Goal: Task Accomplishment & Management: Use online tool/utility

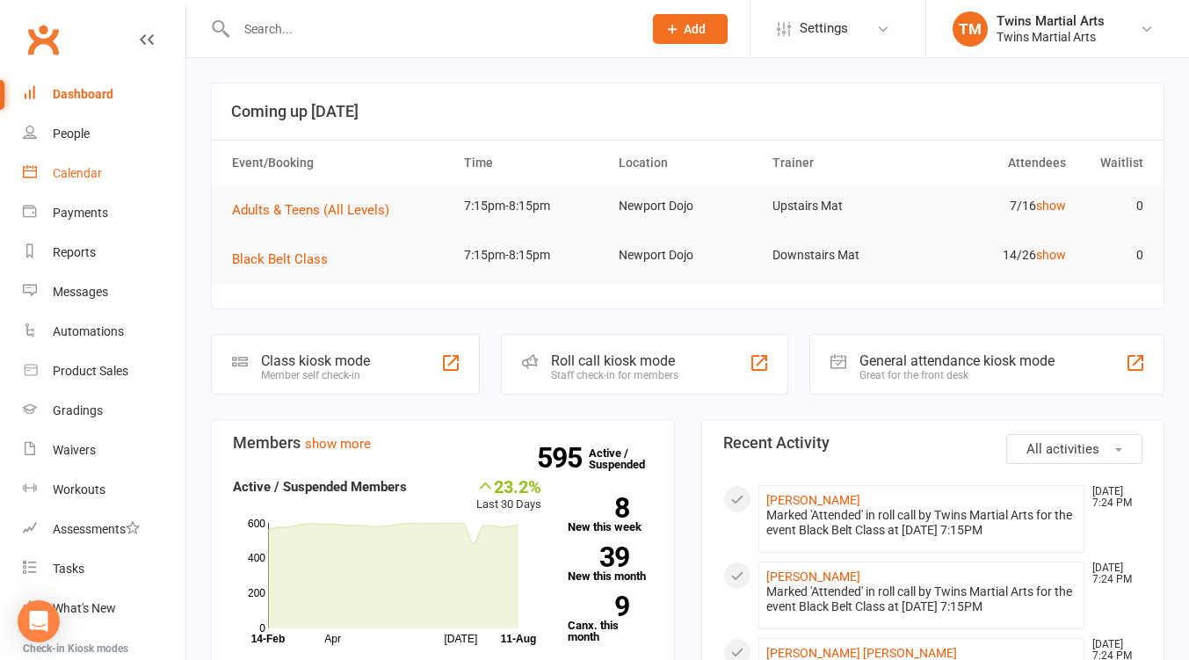
click at [68, 169] on div "Calendar" at bounding box center [77, 173] width 49 height 14
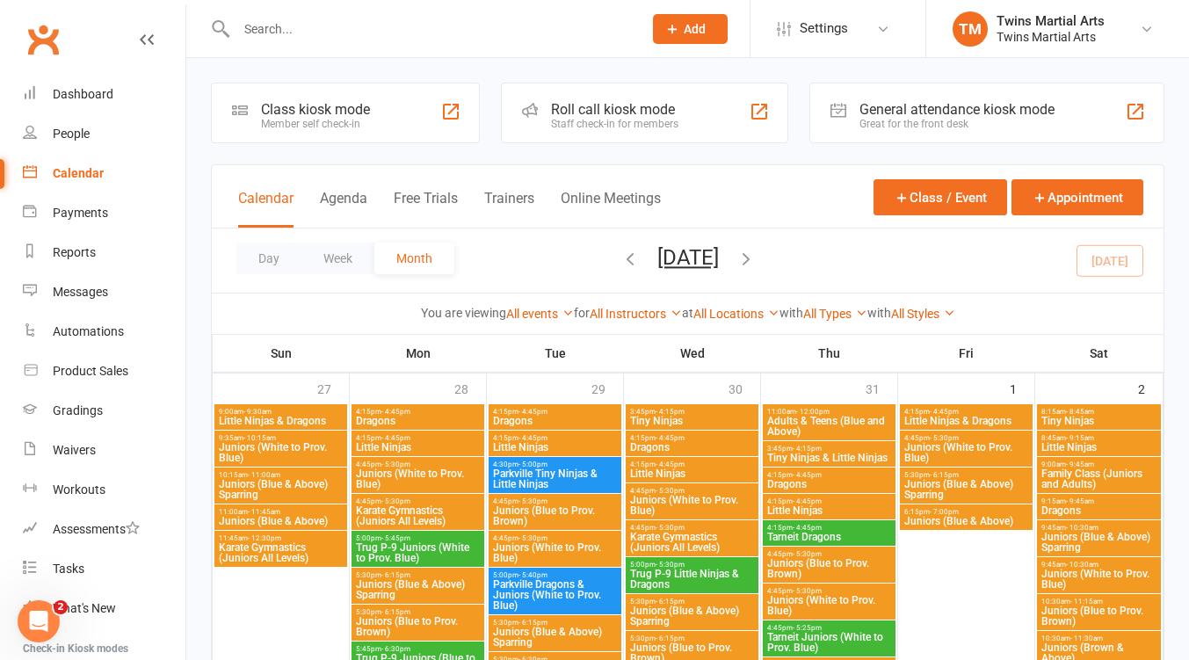
click at [640, 107] on div "Roll call kiosk mode" at bounding box center [614, 109] width 127 height 17
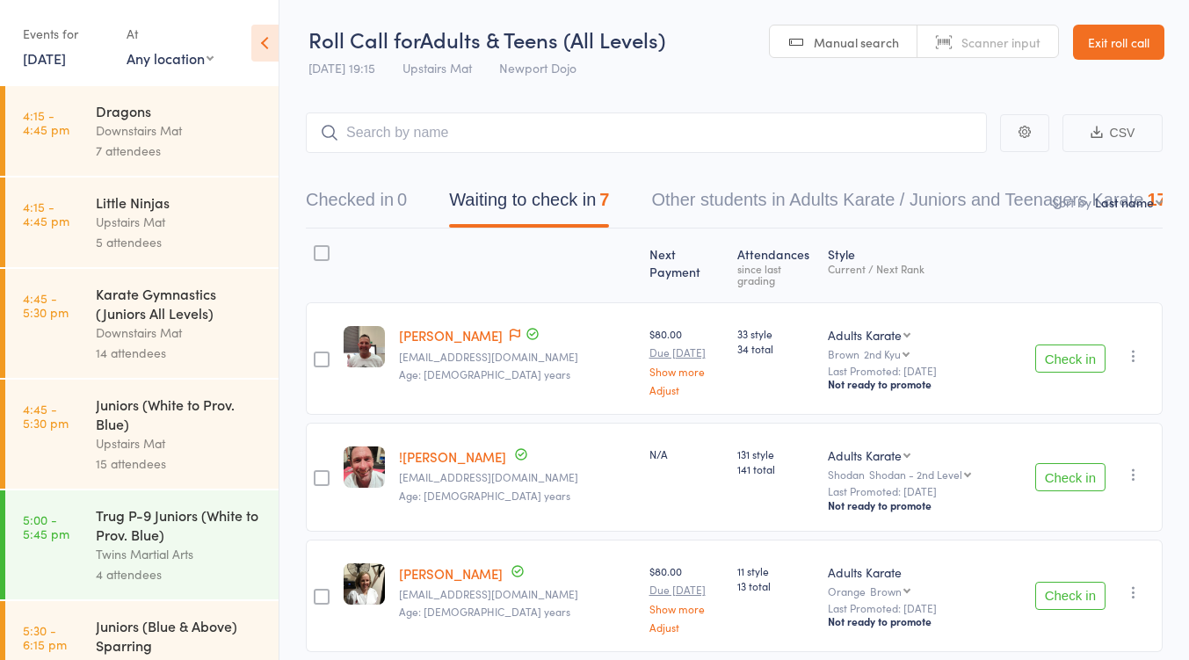
click at [1043, 345] on button "Check in" at bounding box center [1071, 359] width 70 height 28
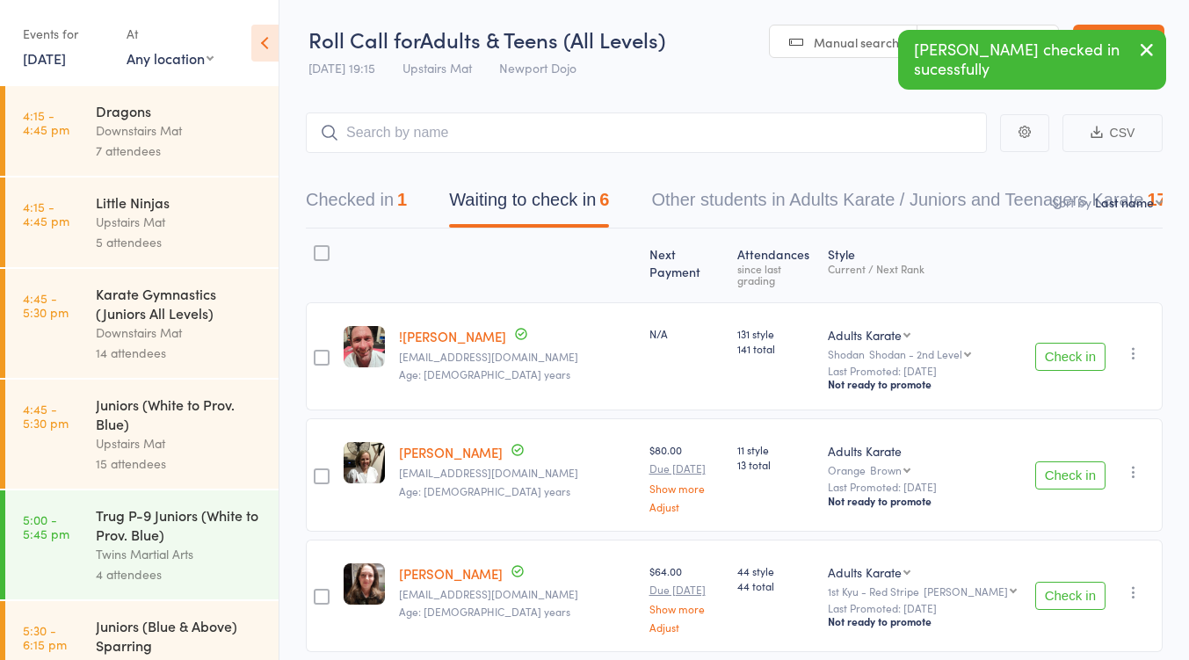
click at [1045, 343] on button "Check in" at bounding box center [1071, 357] width 70 height 28
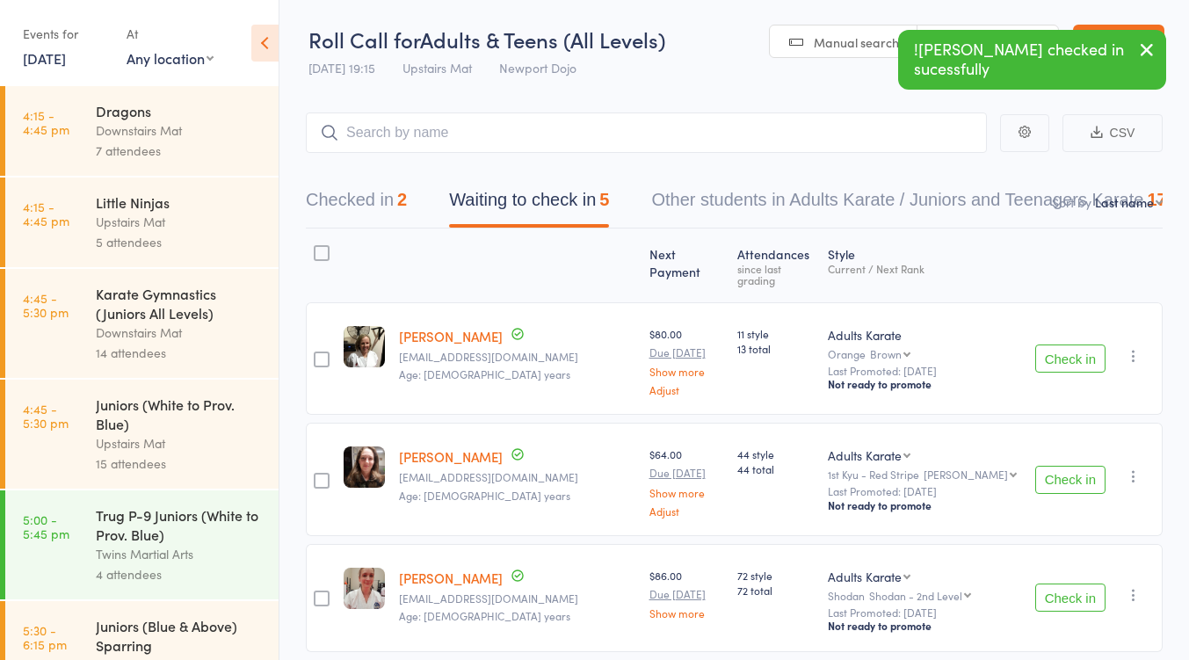
click at [377, 204] on button "Checked in 2" at bounding box center [356, 204] width 101 height 47
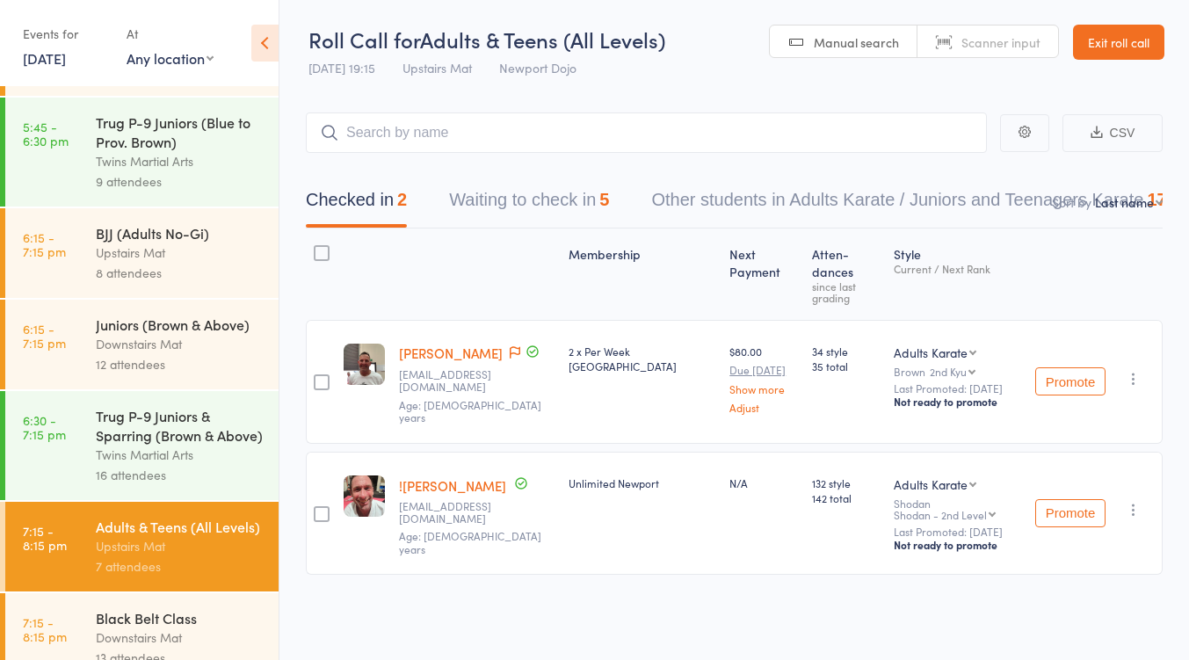
scroll to position [781, 0]
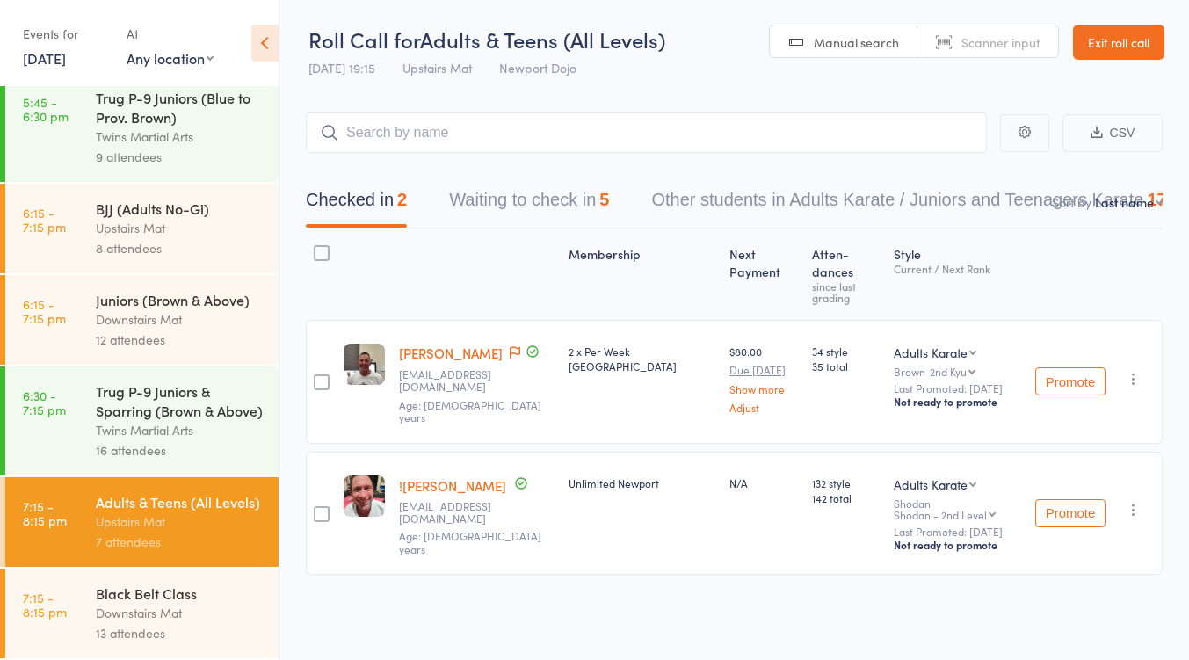
click at [168, 218] on div "Upstairs Mat" at bounding box center [180, 228] width 168 height 20
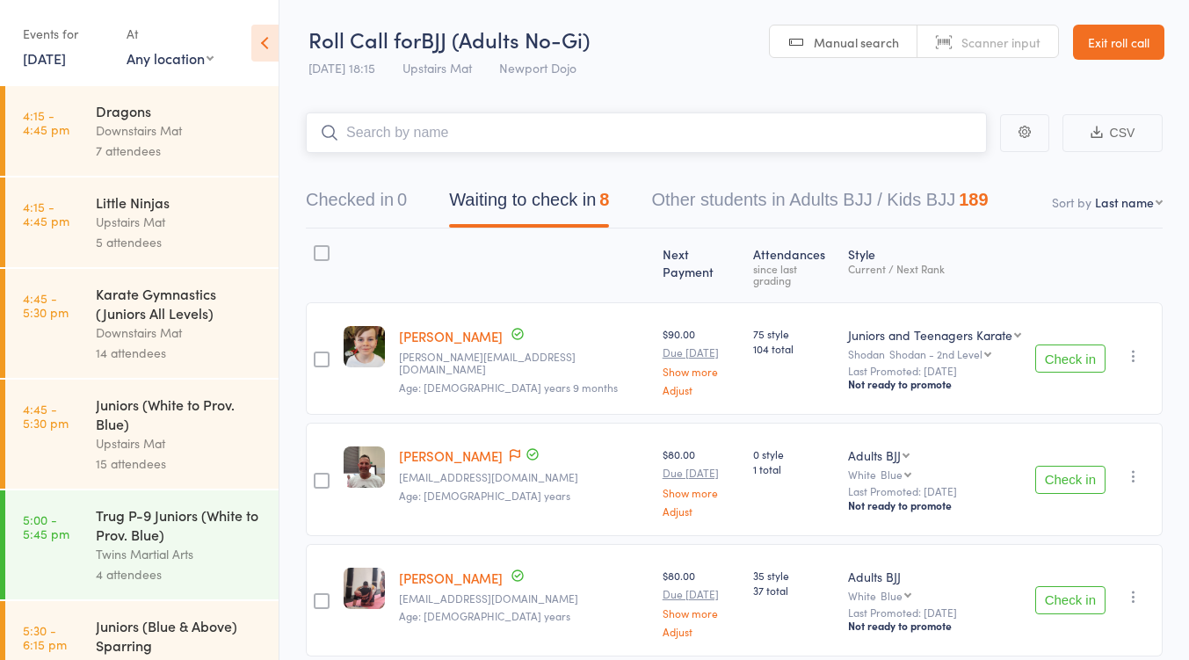
scroll to position [781, 0]
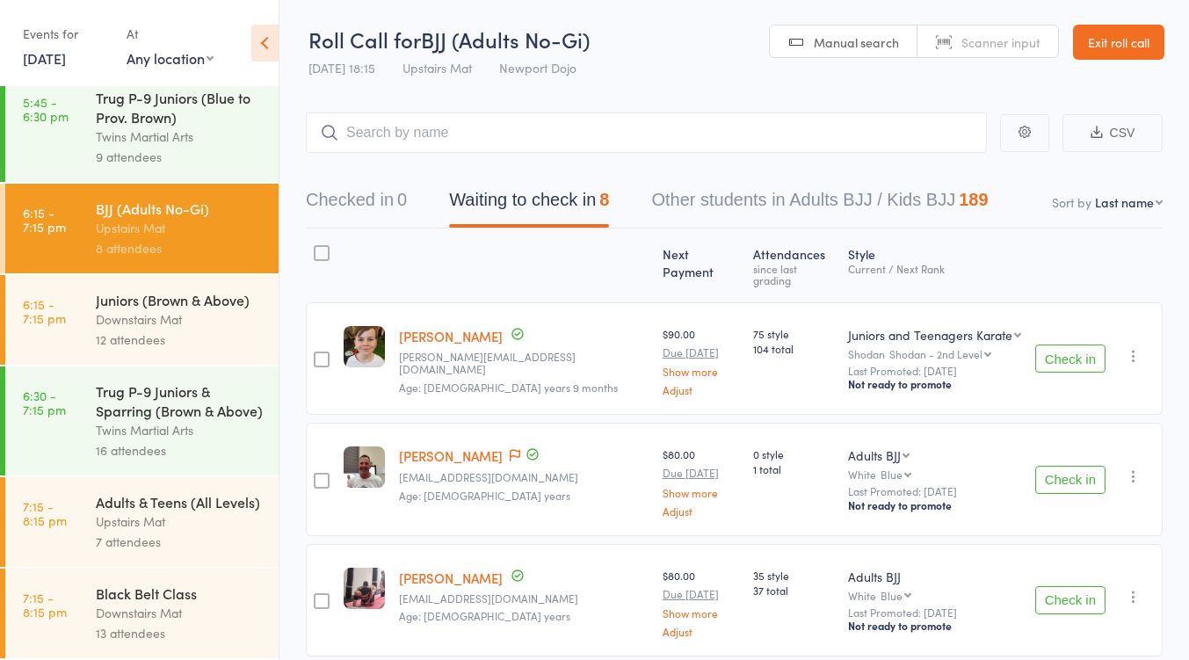
click at [171, 501] on div "Adults & Teens (All Levels)" at bounding box center [180, 501] width 168 height 19
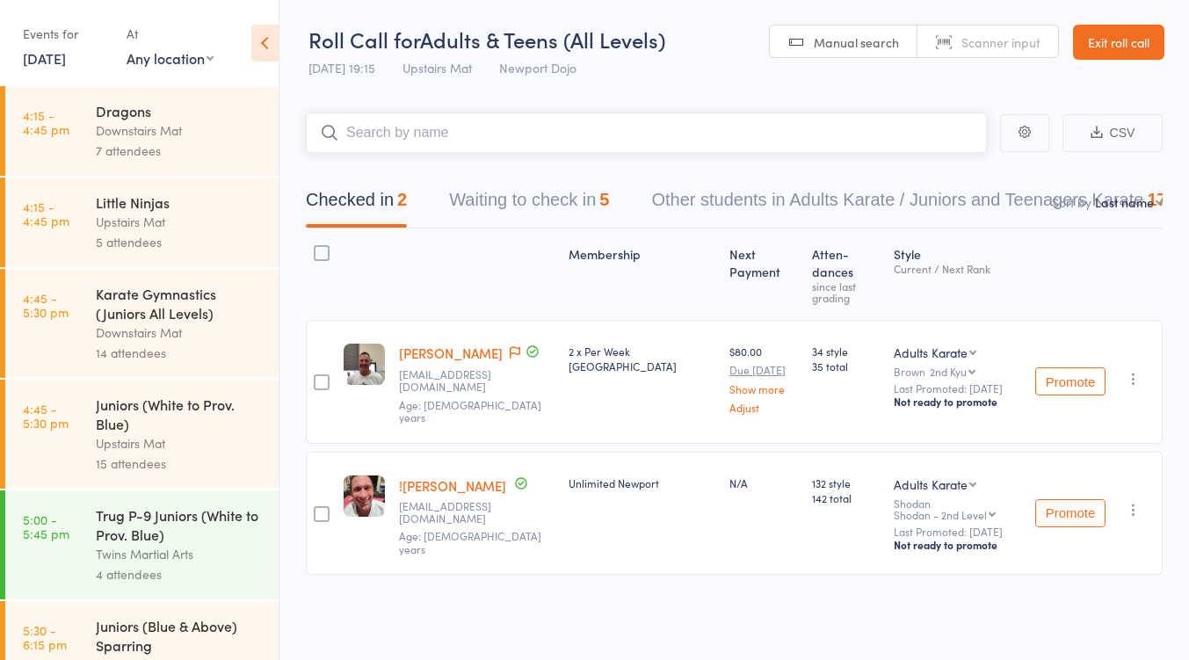
click at [513, 211] on button "Waiting to check in 5" at bounding box center [529, 204] width 160 height 47
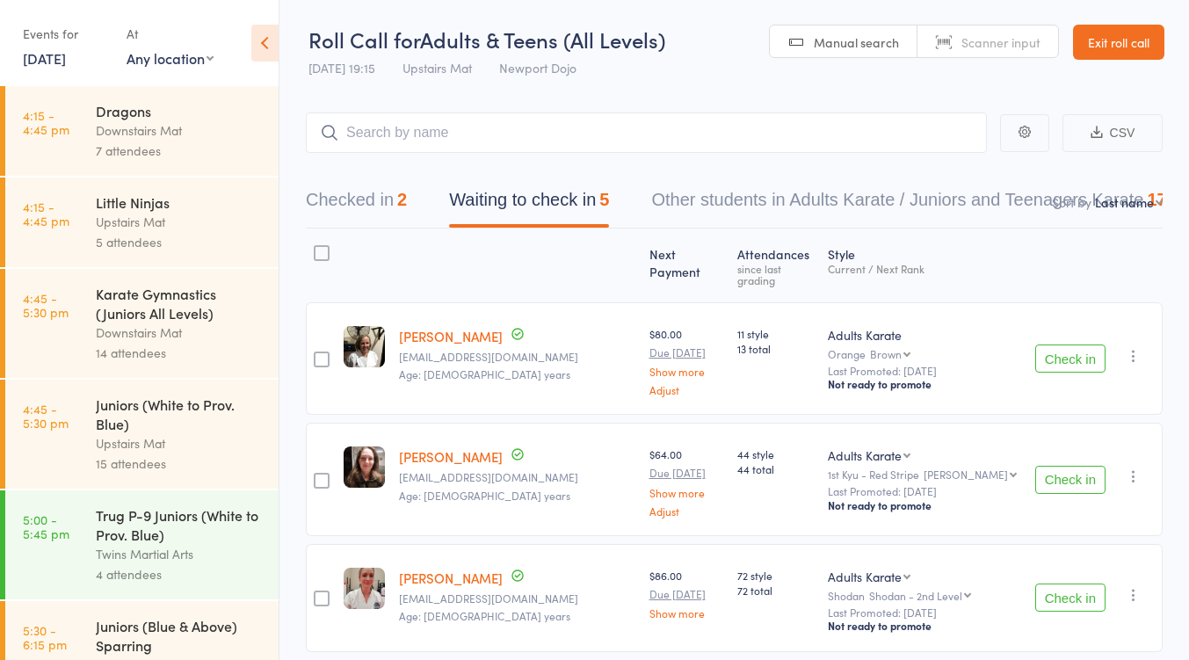
click at [1043, 345] on button "Check in" at bounding box center [1071, 359] width 70 height 28
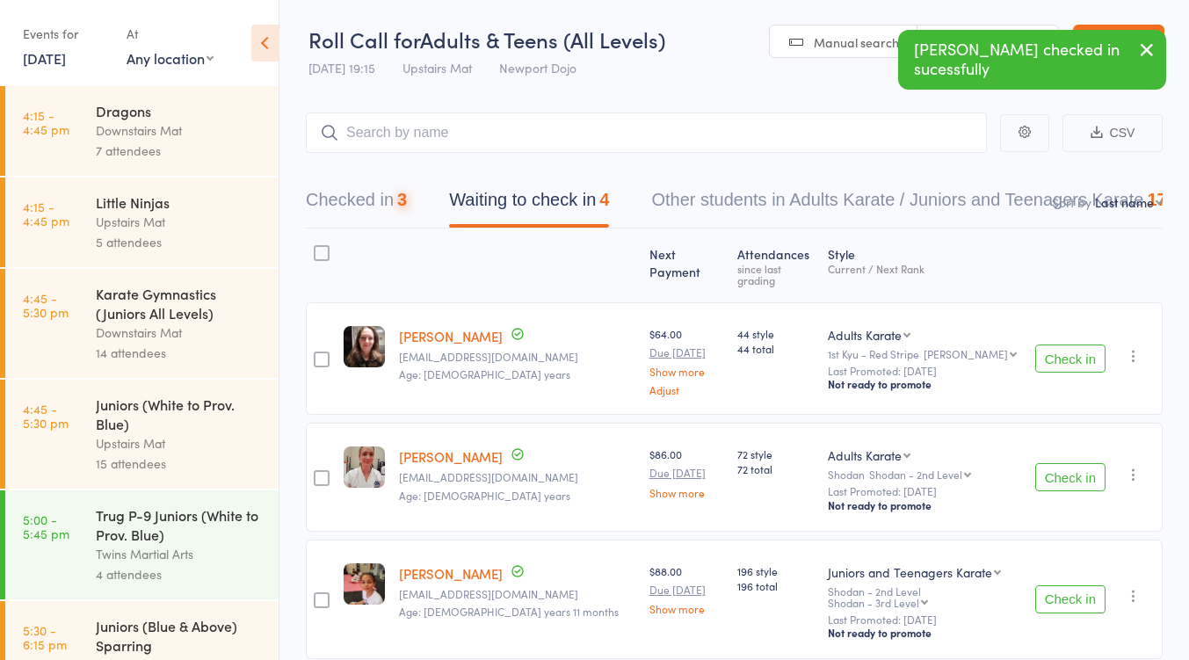
click at [1053, 345] on button "Check in" at bounding box center [1071, 359] width 70 height 28
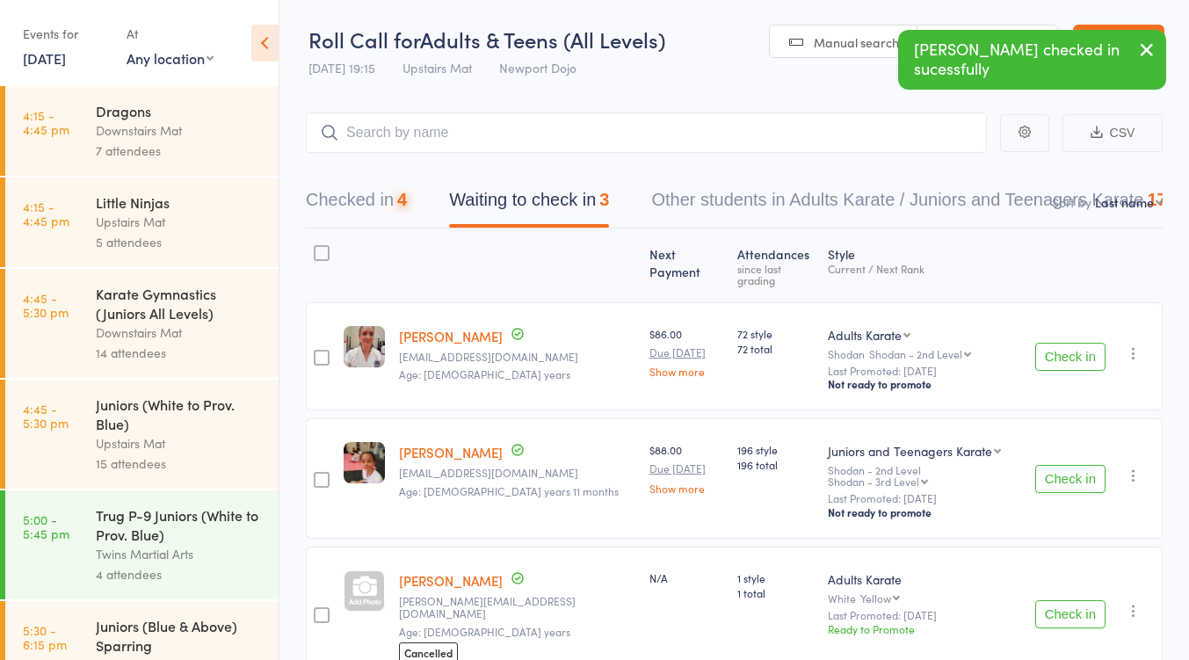
click at [1053, 344] on button "Check in" at bounding box center [1071, 357] width 70 height 28
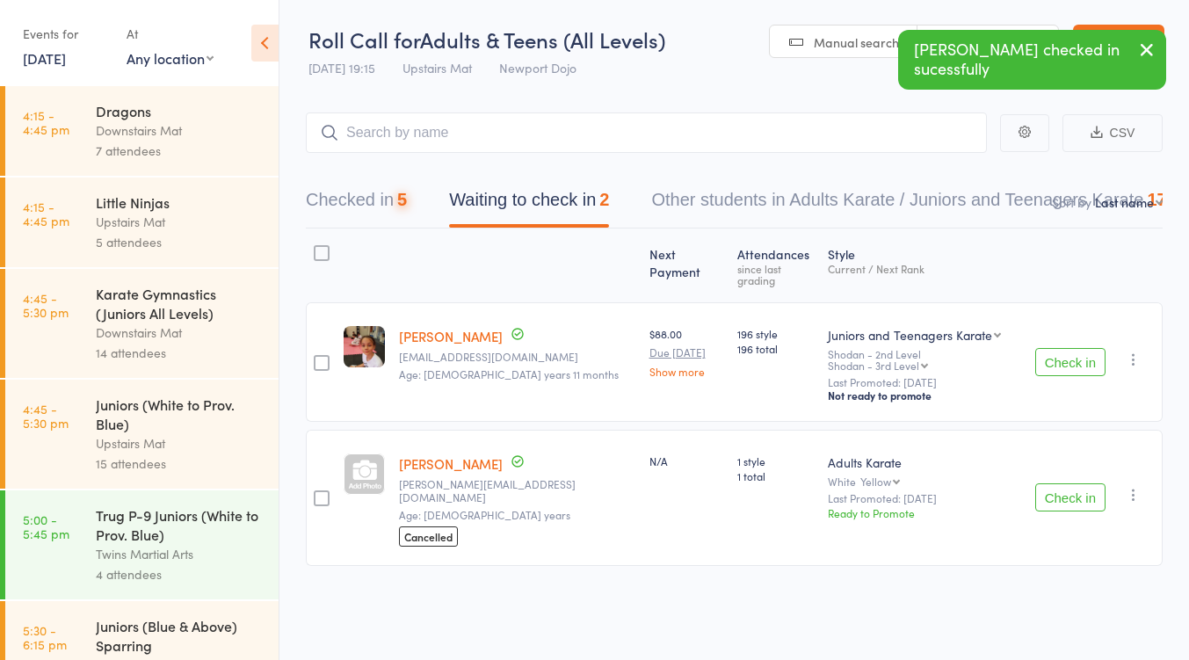
click at [1055, 348] on button "Check in" at bounding box center [1071, 362] width 70 height 28
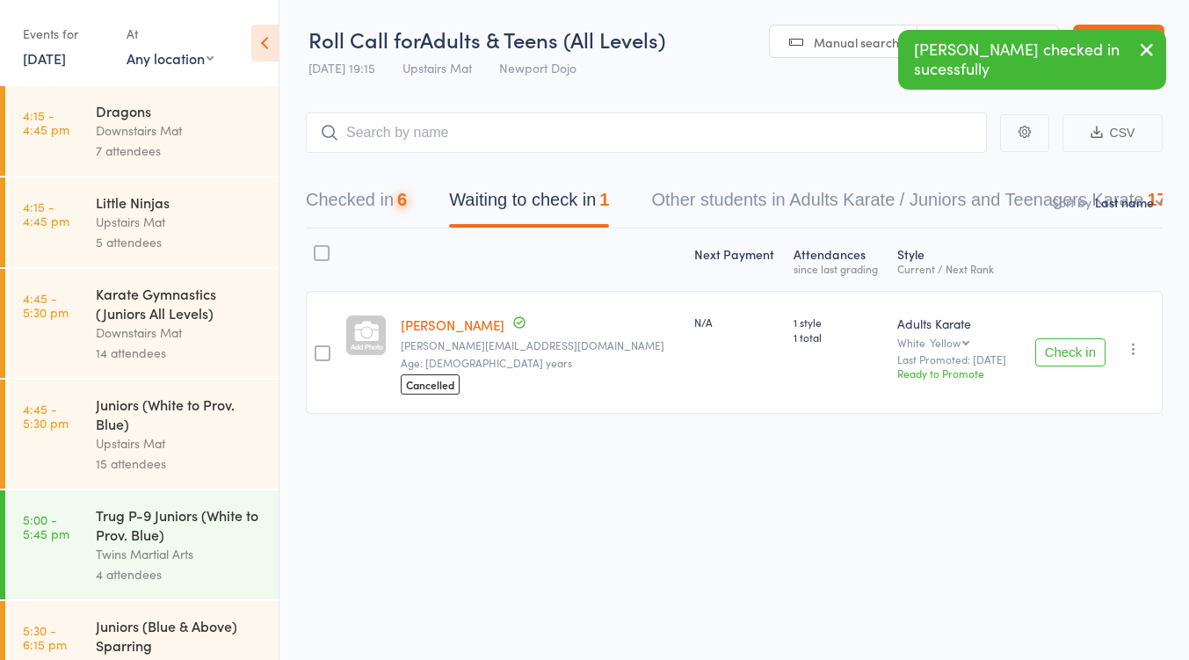
click at [1055, 345] on button "Check in" at bounding box center [1071, 352] width 70 height 28
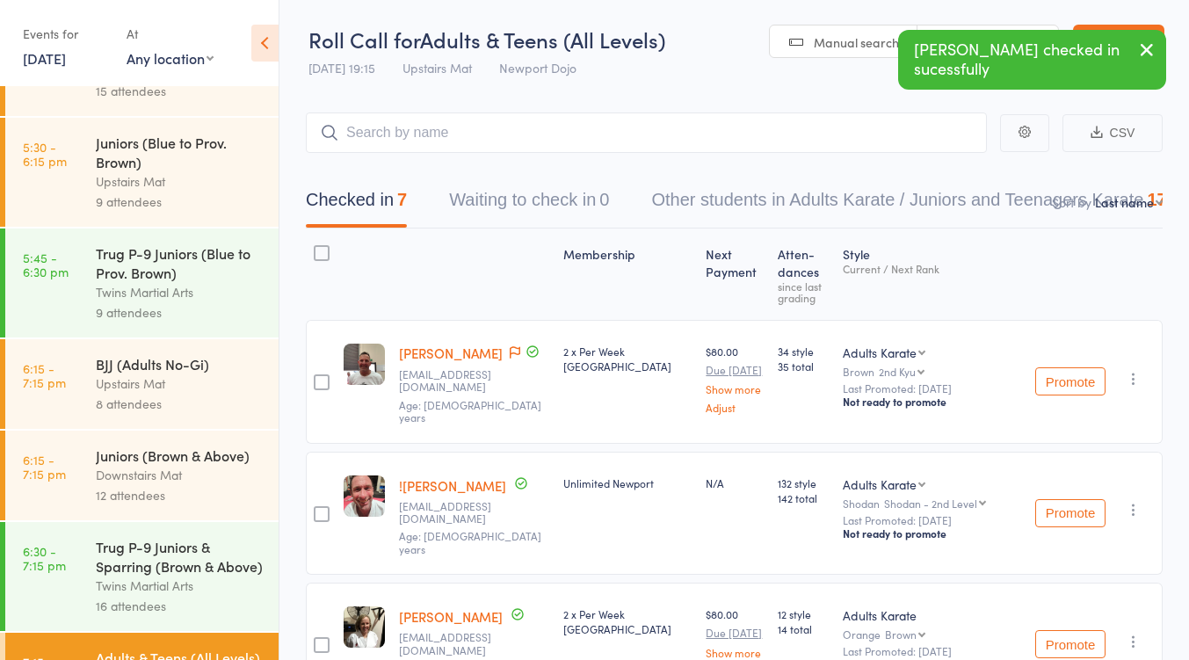
scroll to position [703, 0]
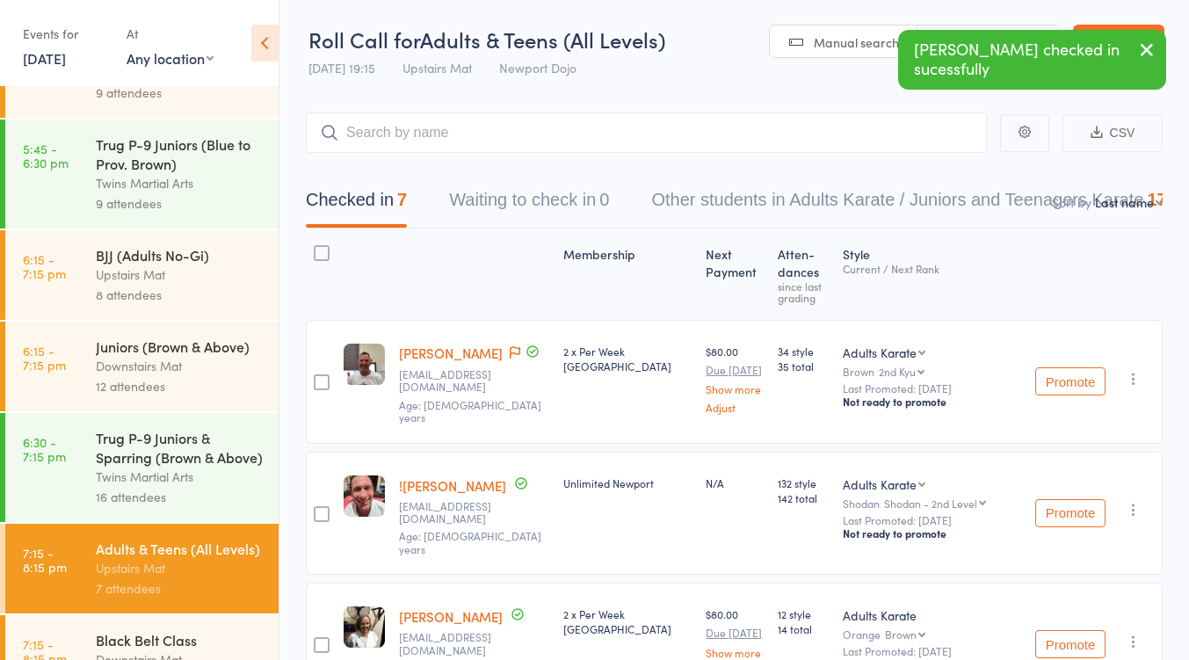
click at [162, 259] on div "BJJ (Adults No-Gi)" at bounding box center [180, 254] width 168 height 19
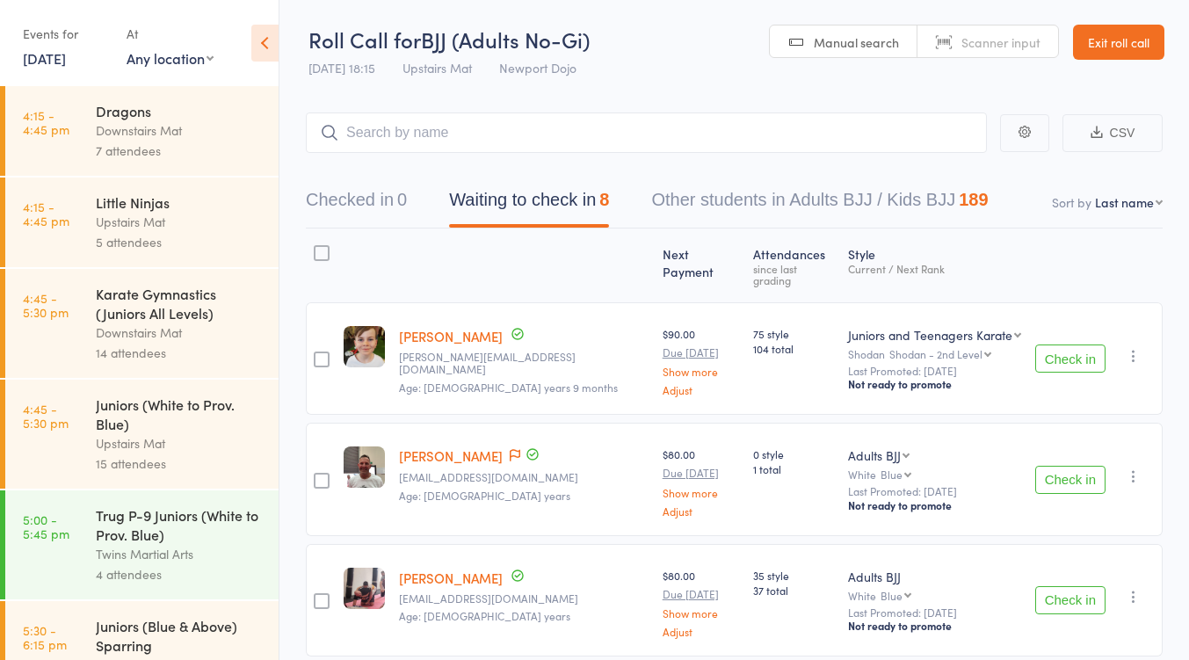
click at [1078, 345] on button "Check in" at bounding box center [1071, 359] width 70 height 28
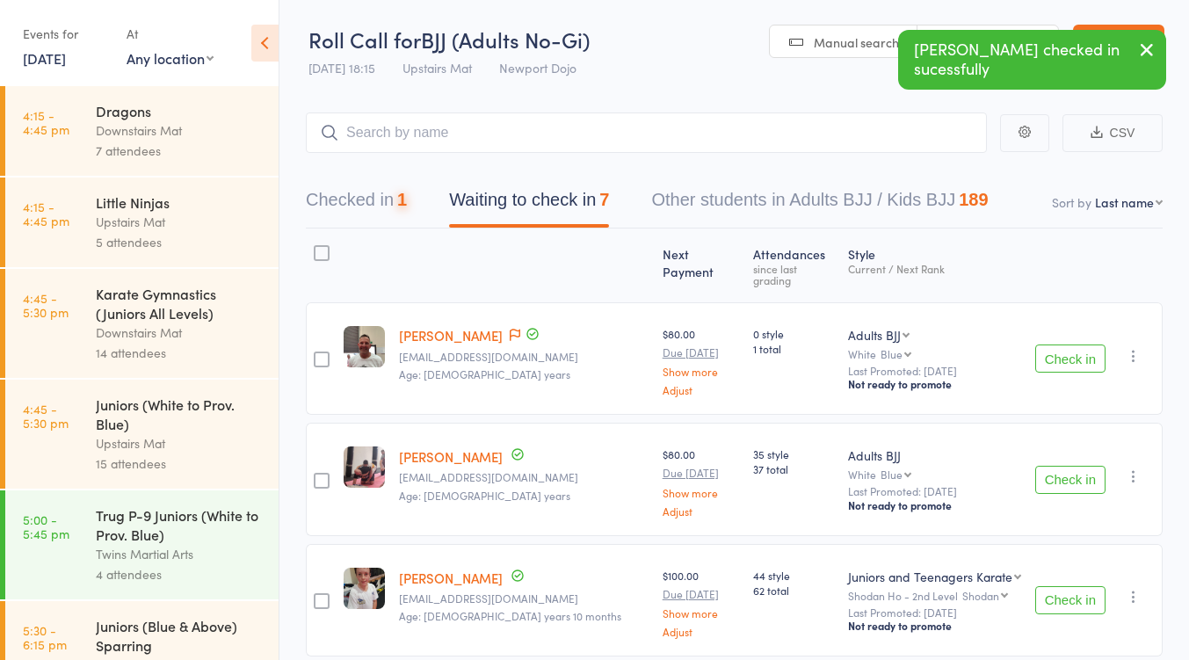
click at [1078, 345] on button "Check in" at bounding box center [1071, 359] width 70 height 28
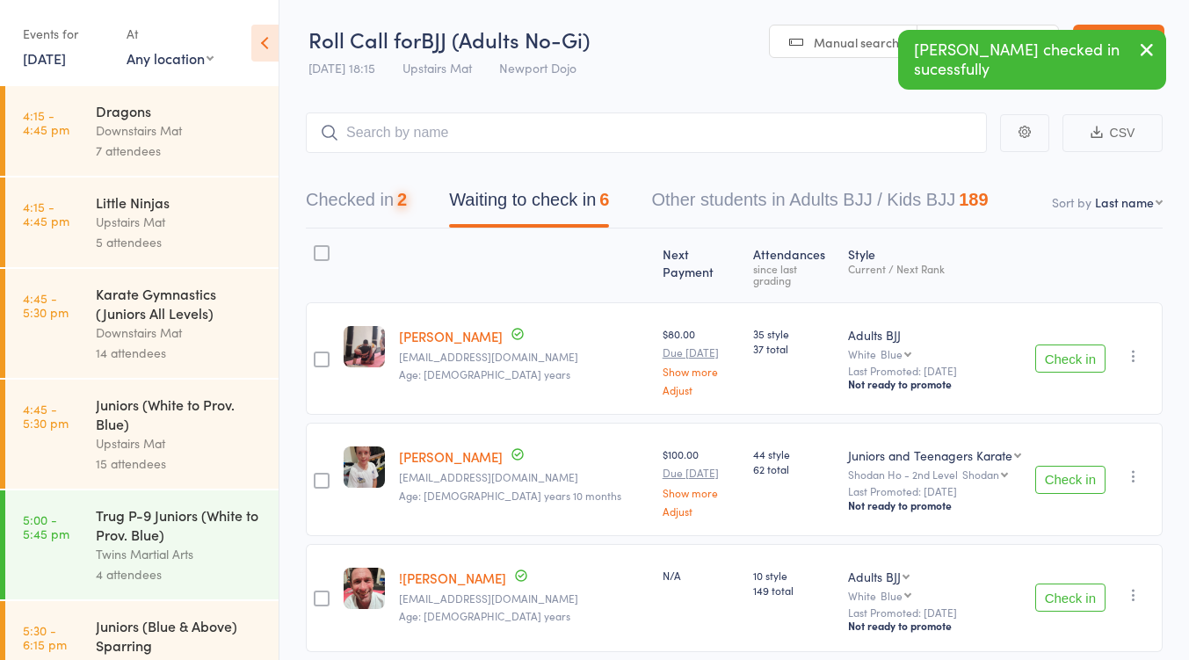
click at [1078, 345] on button "Check in" at bounding box center [1071, 359] width 70 height 28
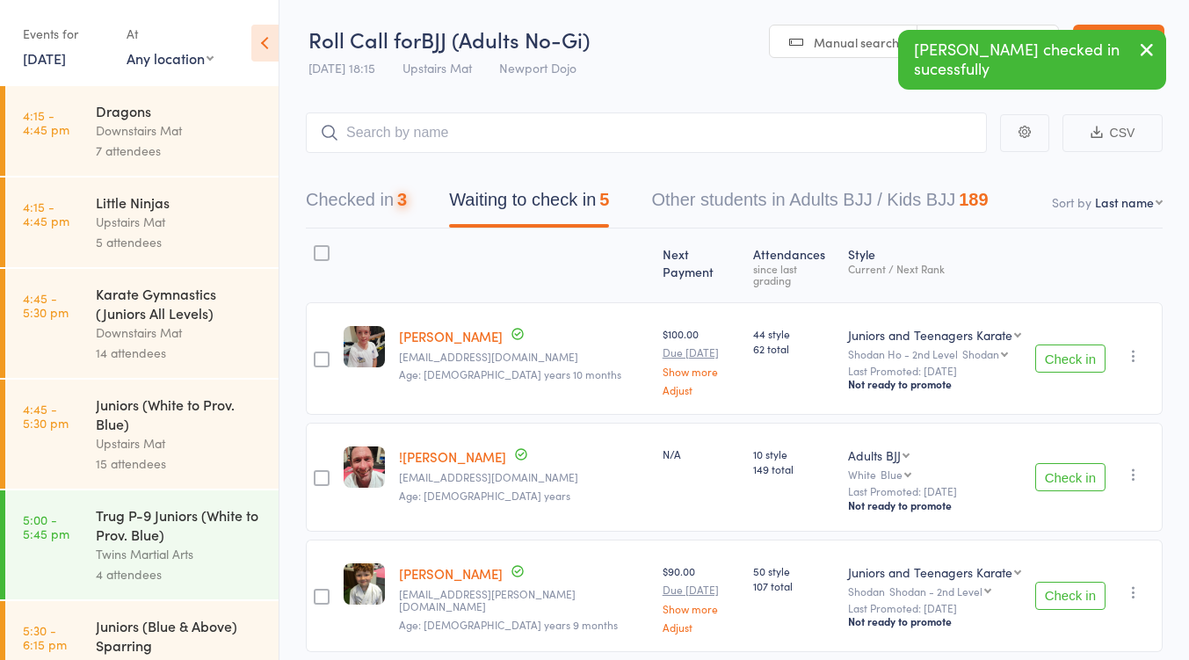
click at [1078, 345] on button "Check in" at bounding box center [1071, 359] width 70 height 28
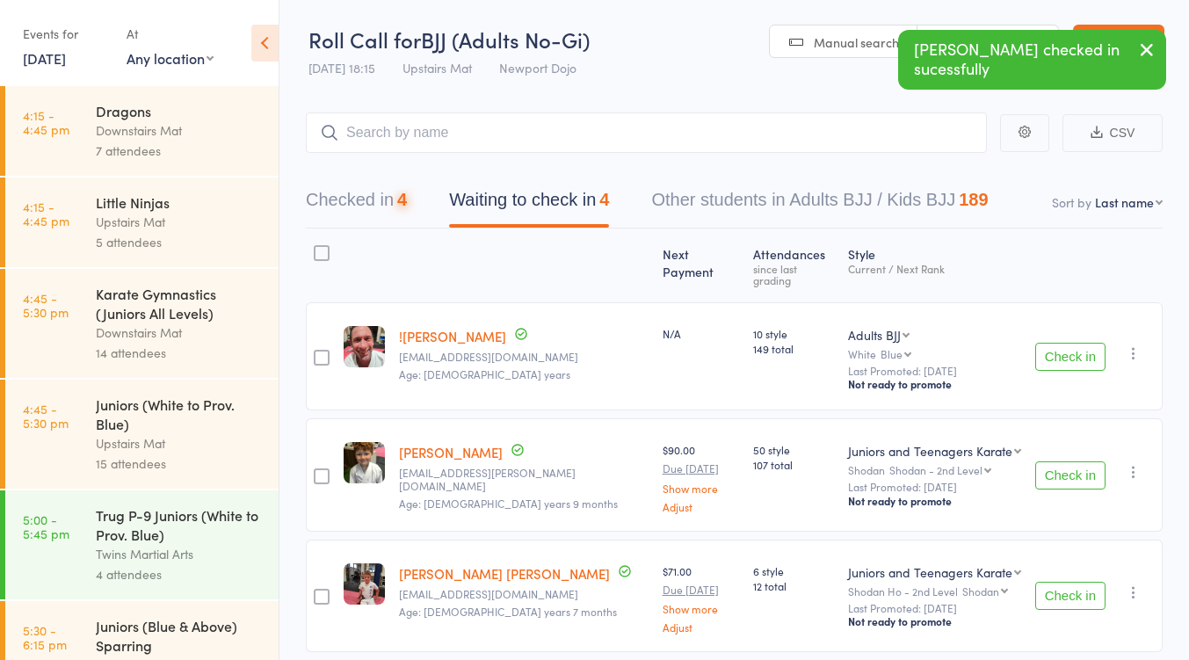
click at [1078, 343] on button "Check in" at bounding box center [1071, 357] width 70 height 28
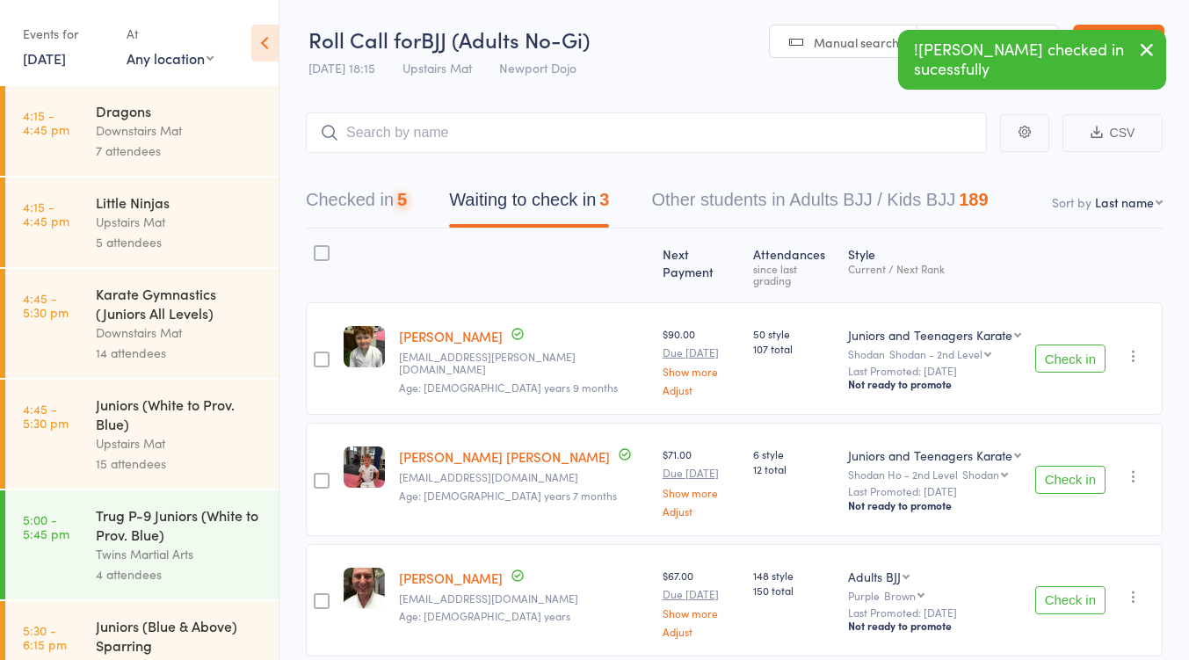
click at [1139, 347] on icon "button" at bounding box center [1134, 356] width 18 height 18
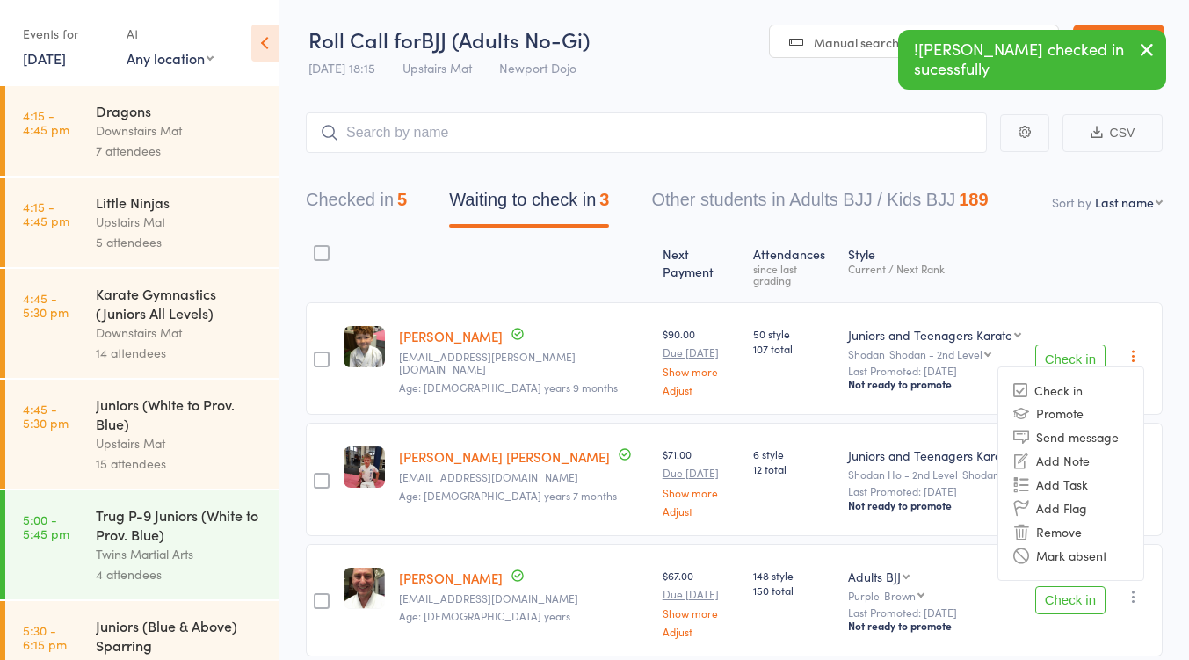
click at [1071, 520] on li "Remove" at bounding box center [1071, 532] width 145 height 24
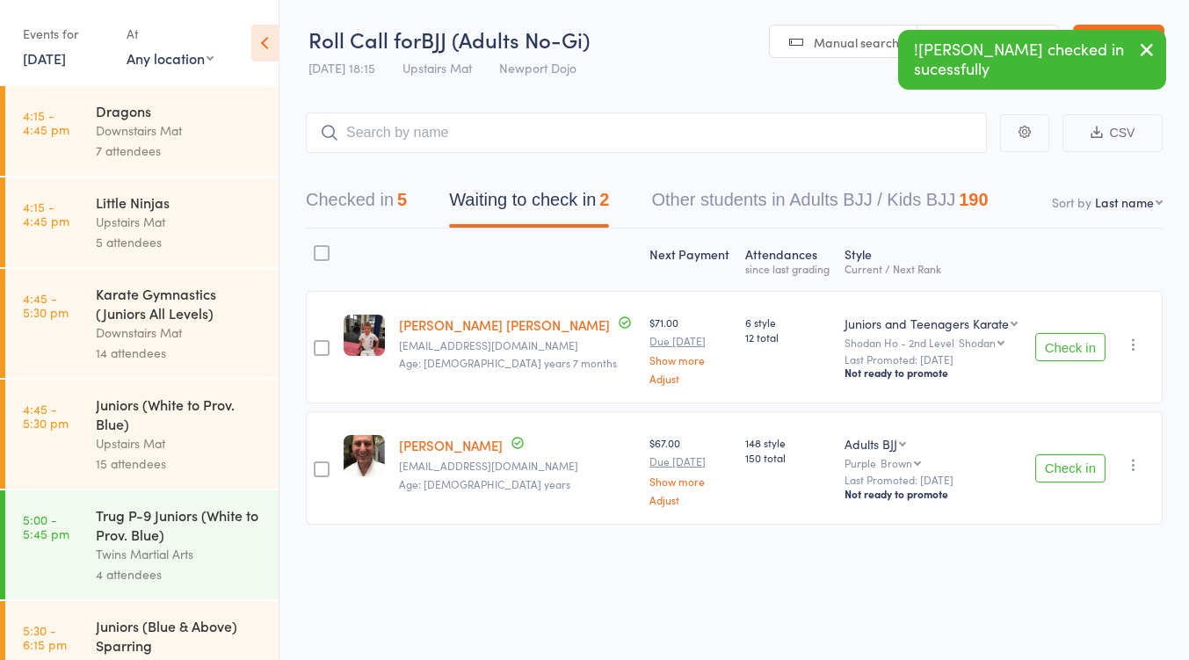
click at [1063, 352] on button "Check in" at bounding box center [1071, 347] width 70 height 28
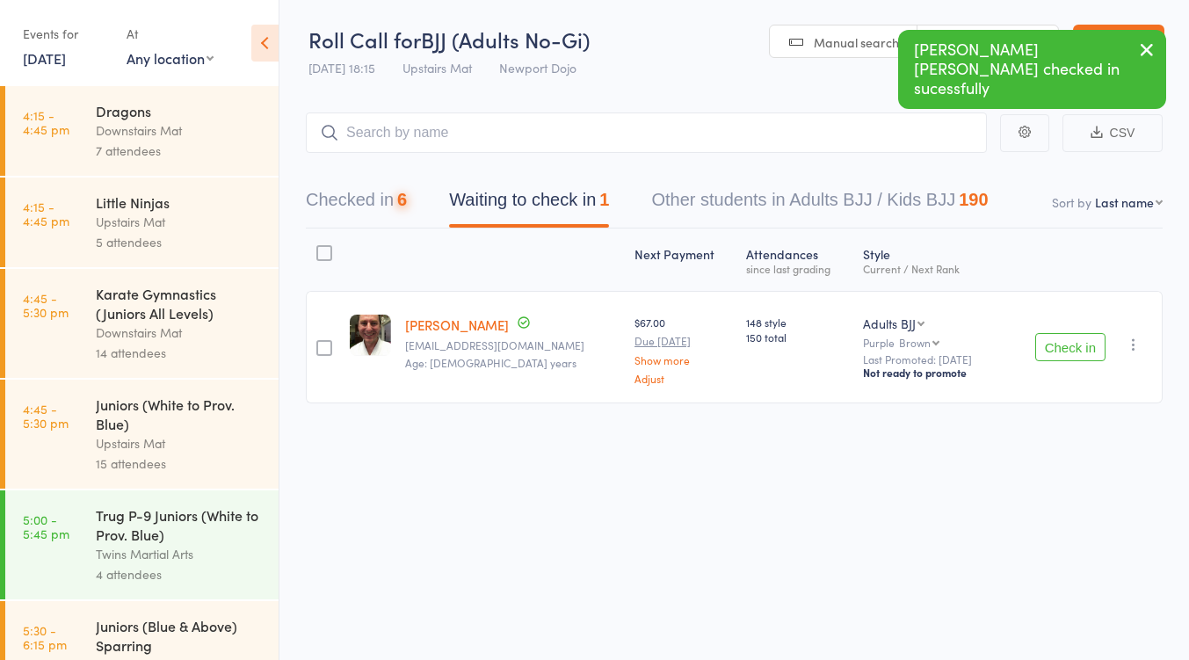
click at [1048, 337] on button "Check in" at bounding box center [1071, 347] width 70 height 28
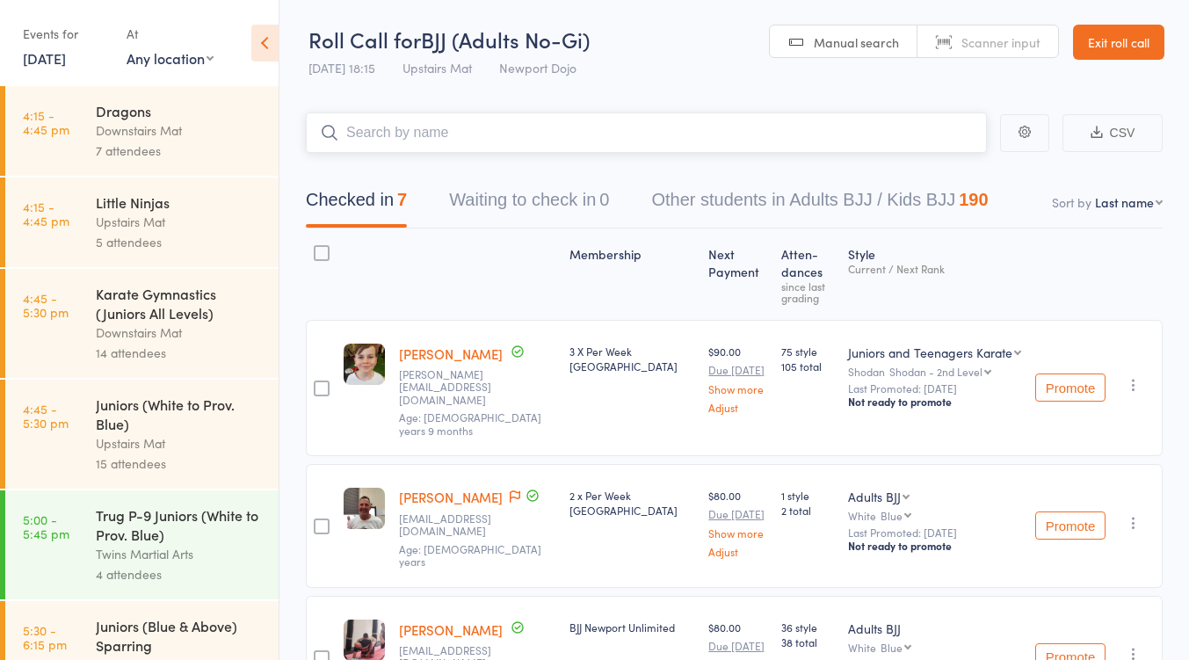
click at [440, 140] on input "search" at bounding box center [646, 133] width 681 height 40
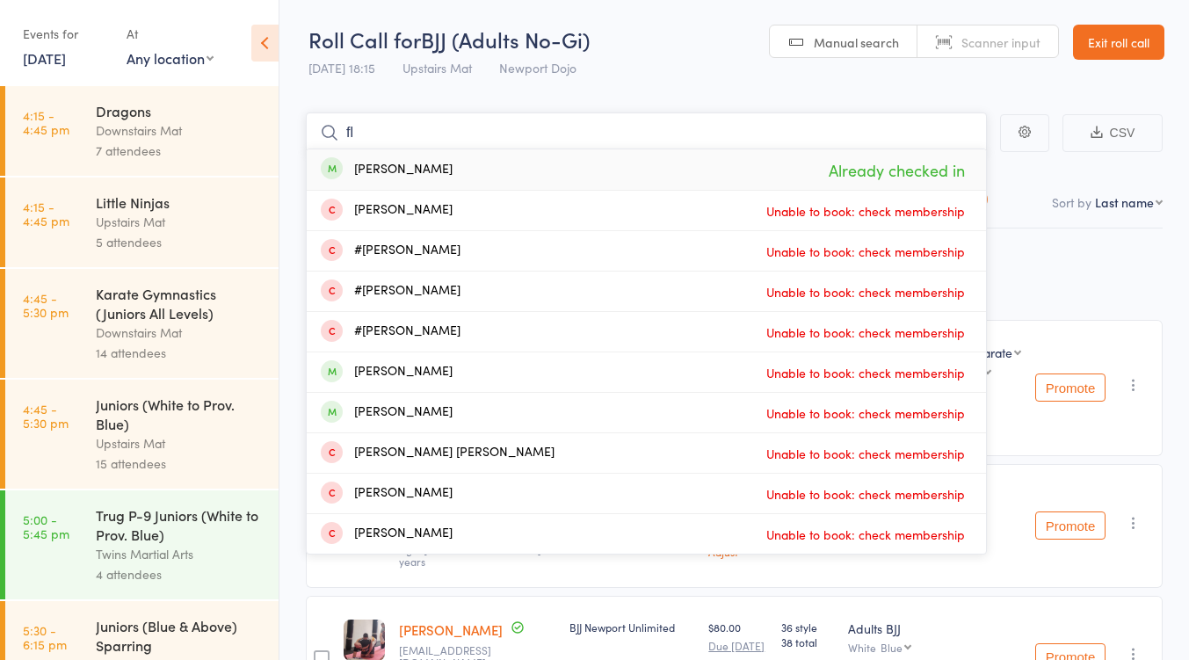
type input "f"
